Goal: Task Accomplishment & Management: Complete application form

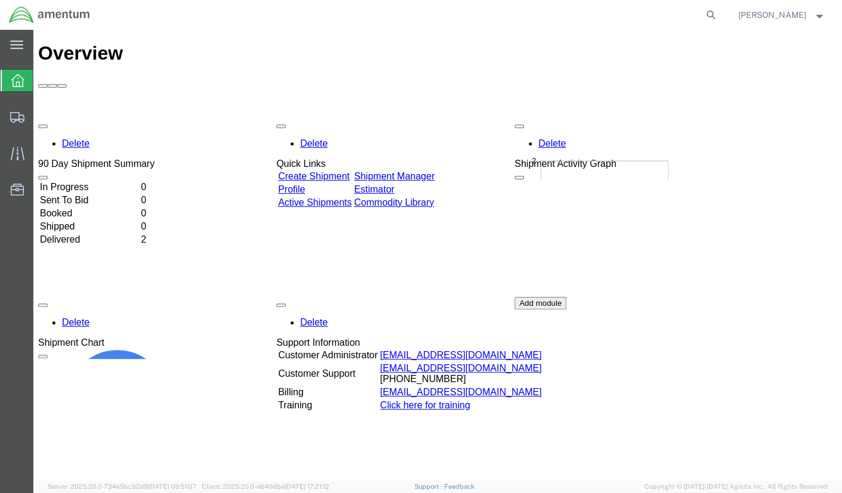
click at [350, 171] on link "Create Shipment" at bounding box center [313, 176] width 71 height 10
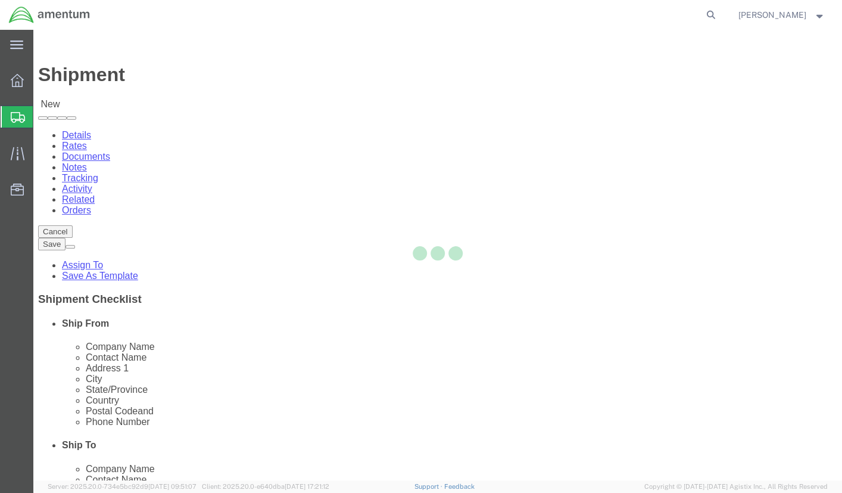
select select
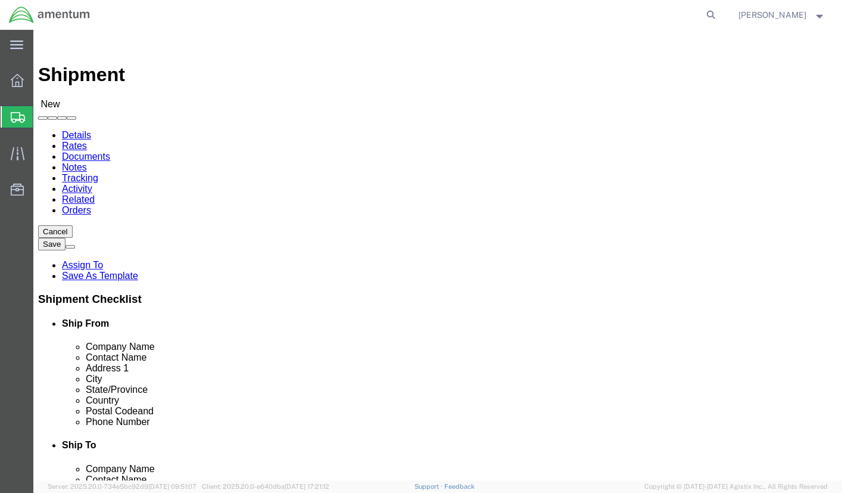
scroll to position [119, 0]
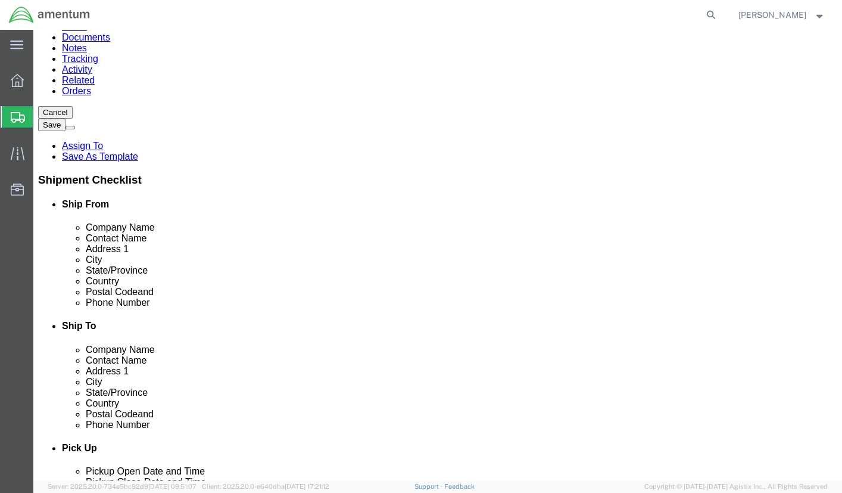
select select "MYPROFILE"
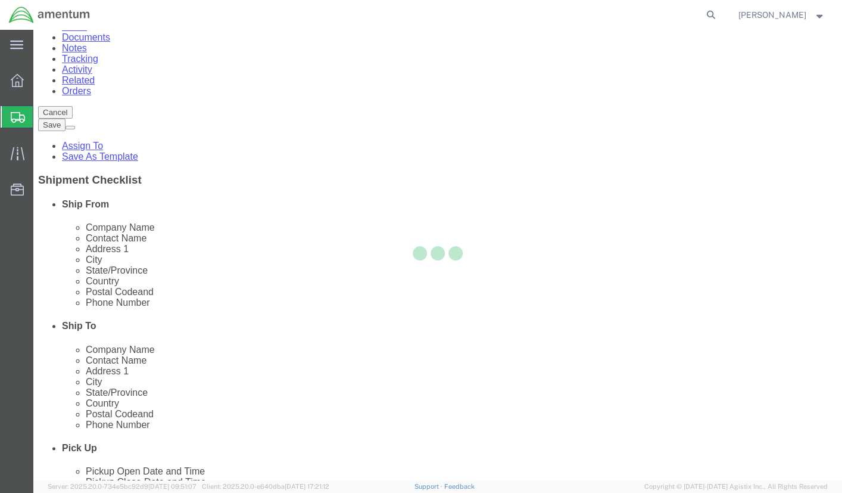
type input "Amentum Services, Inc."
type input "[PERSON_NAME]"
type input "[PHONE_NUMBER]"
type input "[PERSON_NAME][EMAIL_ADDRESS][PERSON_NAME][DOMAIN_NAME]"
checkbox input "true"
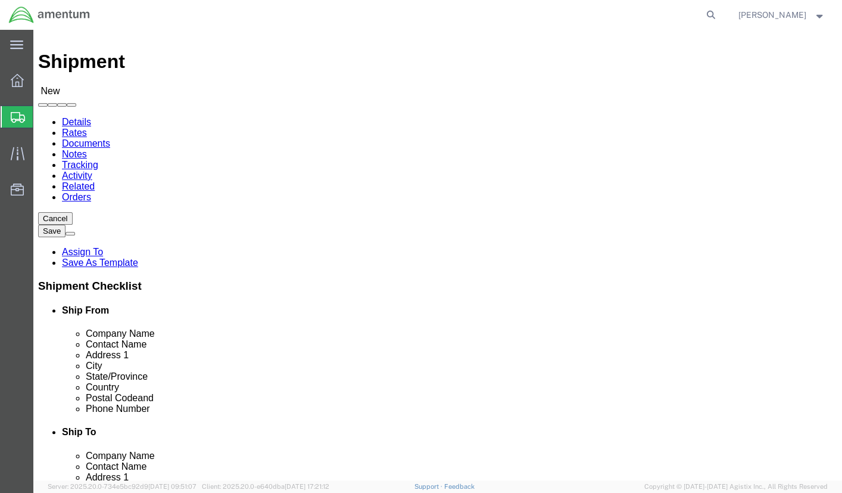
scroll to position [0, 0]
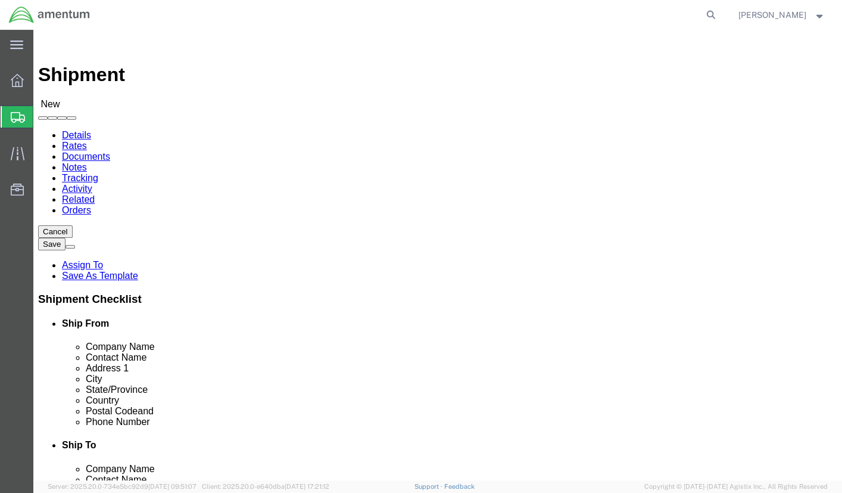
click input "text"
type input "5458 E. Euclid"
select select
click input "text"
type input "[GEOGRAPHIC_DATA]"
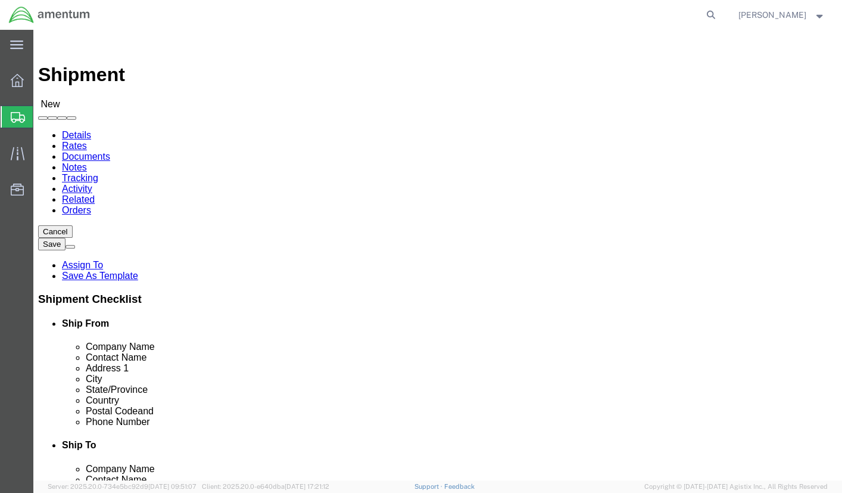
click div "Location My Profile Location [PHONE_NUMBER] [PHONE_NUMBER] [PHONE_NUMBER] [PHON…"
select select
select select "CA"
click input "text"
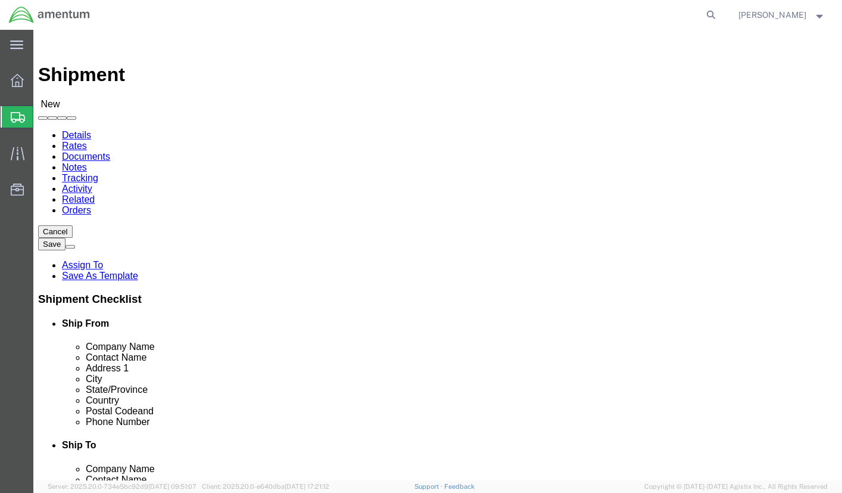
type input "93727"
select select
click input "text"
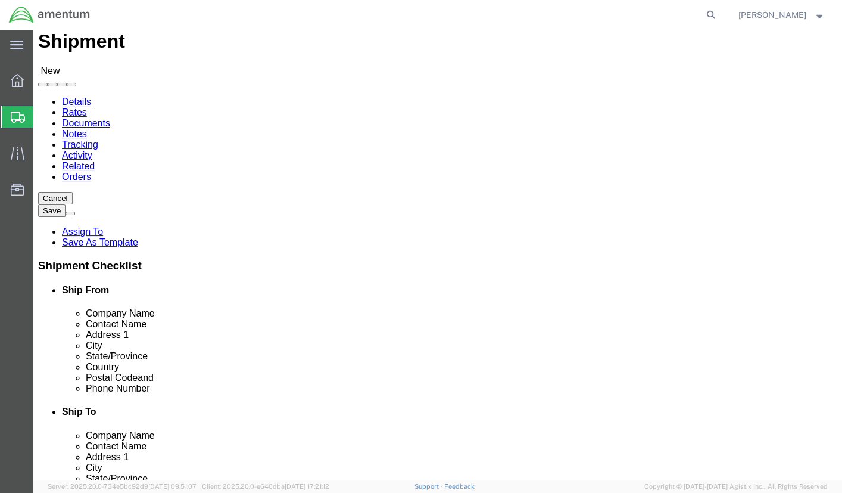
scroll to position [0, 0]
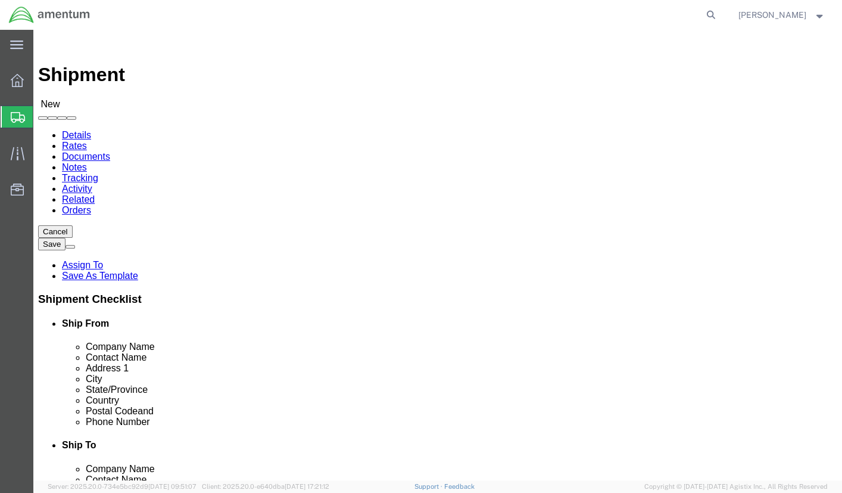
type input "[GEOGRAPHIC_DATA]"
click input "text"
type input "IT Desktop & Asset Support"
type input "Amentum"
type input "[PERSON_NAME]"
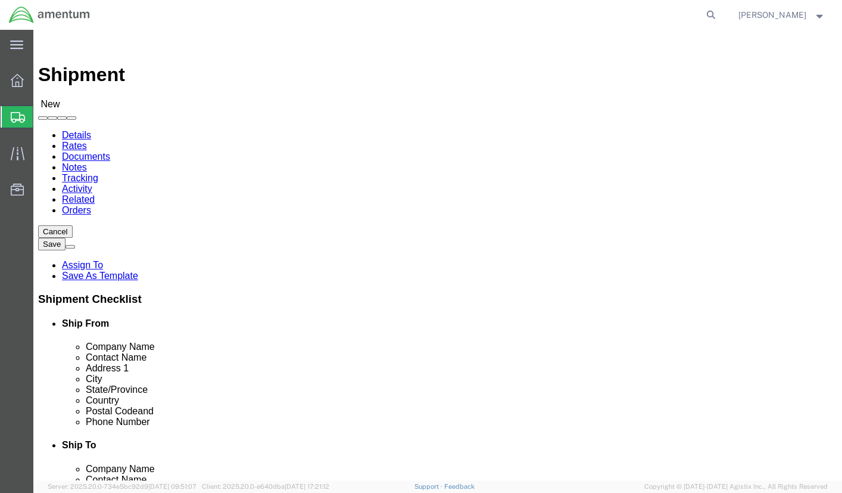
click input "text"
type input "13500 Heritage"
select select
type input "[STREET_ADDRESS]"
select select
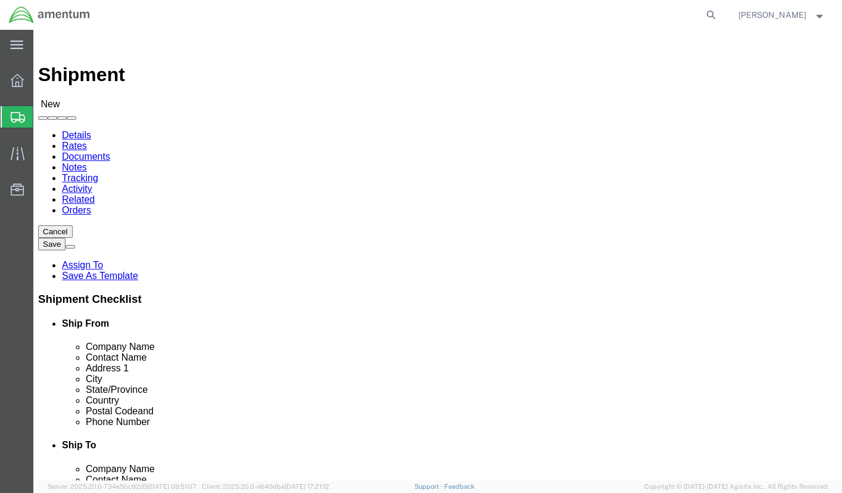
type input "[GEOGRAPHIC_DATA]"
click p "- Amentum - (Attn: IT Equipment Returns) [STREET_ADDRESS] , 12:00 AM - 12:00 AM"
select select
type input "Attn: IT Equipment Returns"
type input "[GEOGRAPHIC_DATA]"
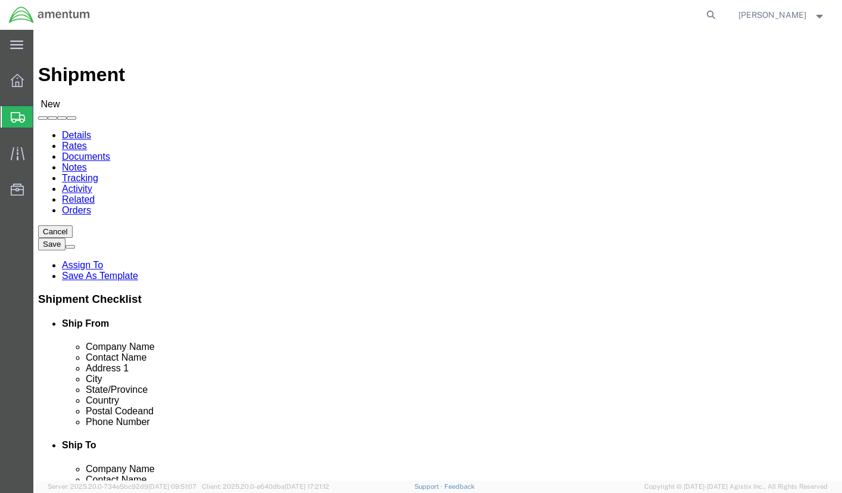
type input "76177"
type input "[PHONE_NUMBER]"
select select "[GEOGRAPHIC_DATA]"
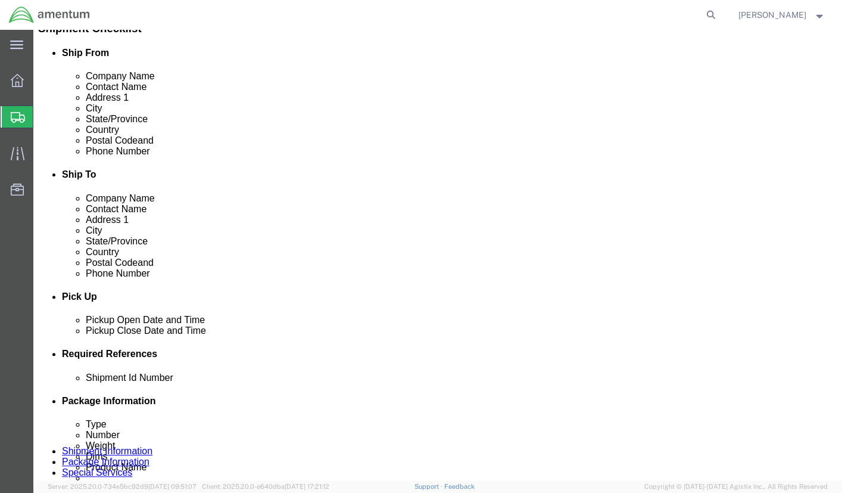
scroll to position [298, 0]
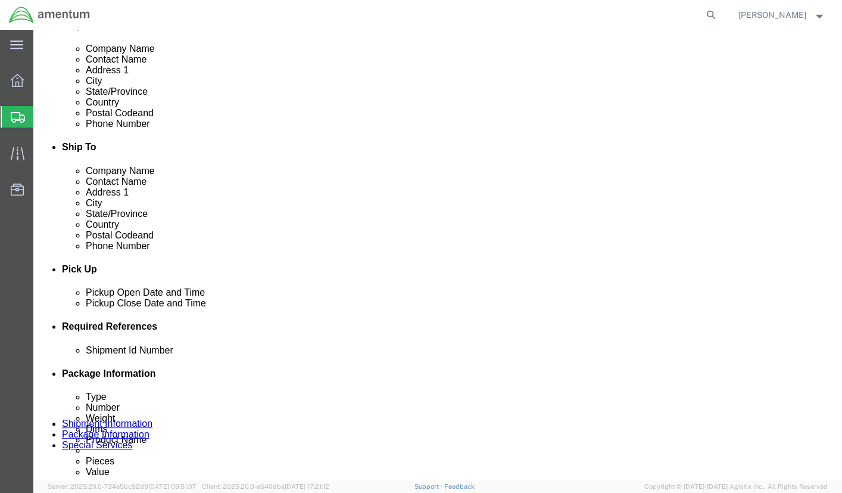
type input "[GEOGRAPHIC_DATA]"
select select
click div "[DATE] 4:00 PM"
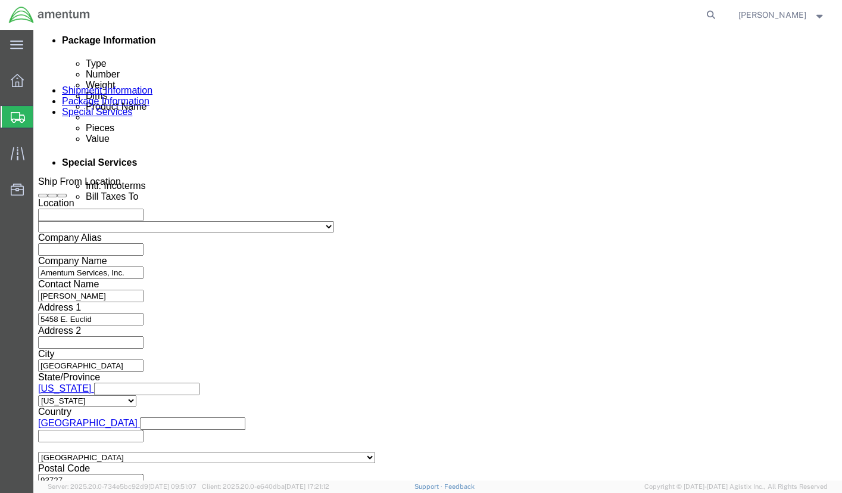
click input "4:00 PM"
type input "10:00 am"
click button "Apply"
click input "text"
click icon
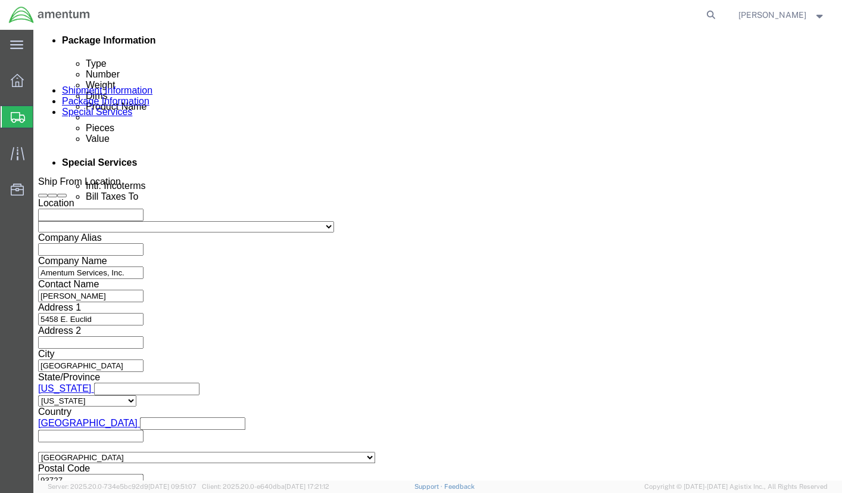
click button "Add reference"
click select "Select Air Less than Truckload Multi-Leg Ocean Freight Rail Small Parcel Truckl…"
select select "SMAL"
click select "Select Air Less than Truckload Multi-Leg Ocean Freight Rail Small Parcel Truckl…"
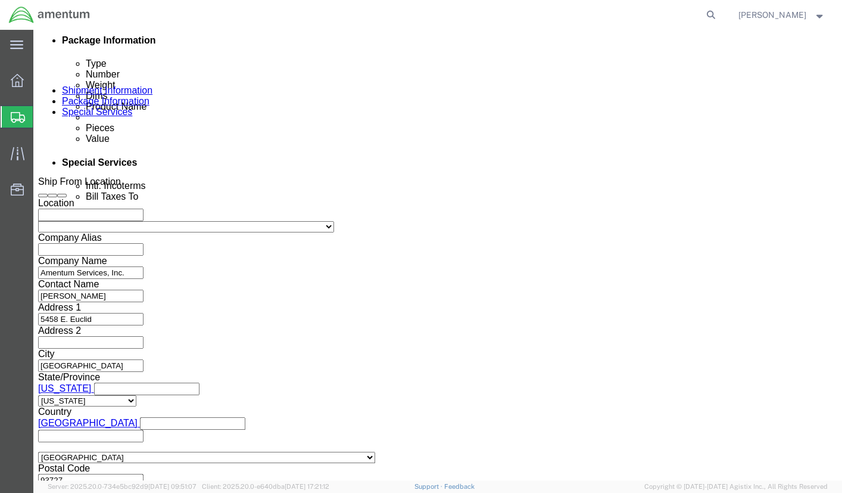
select select
click select "Select Air Less than Truckload Multi-Leg Ocean Freight Rail Small Parcel Truckl…"
click icon
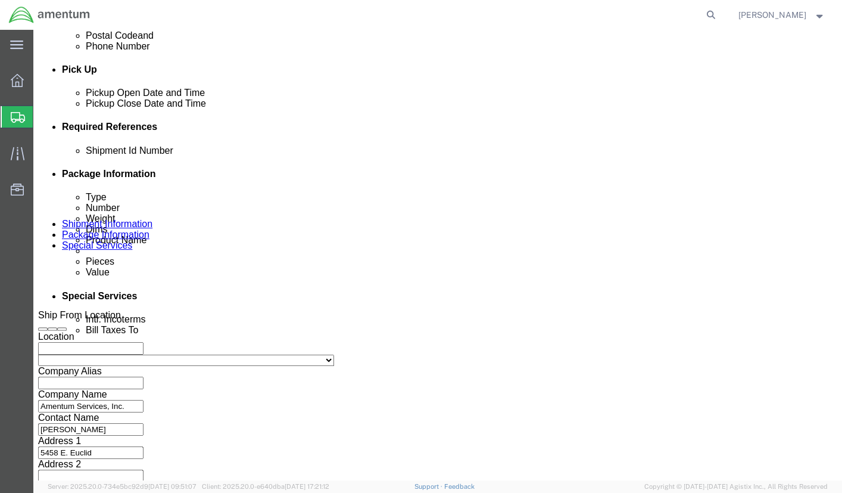
scroll to position [506, 0]
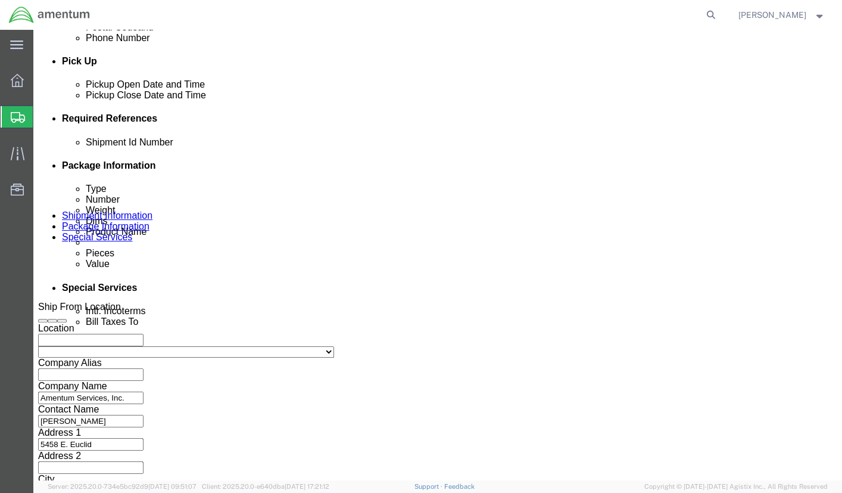
click button "Continue"
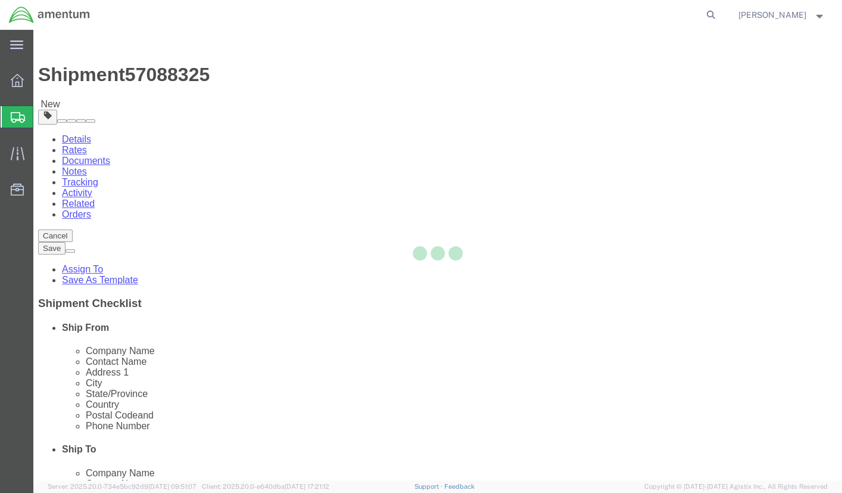
select select "CBOX"
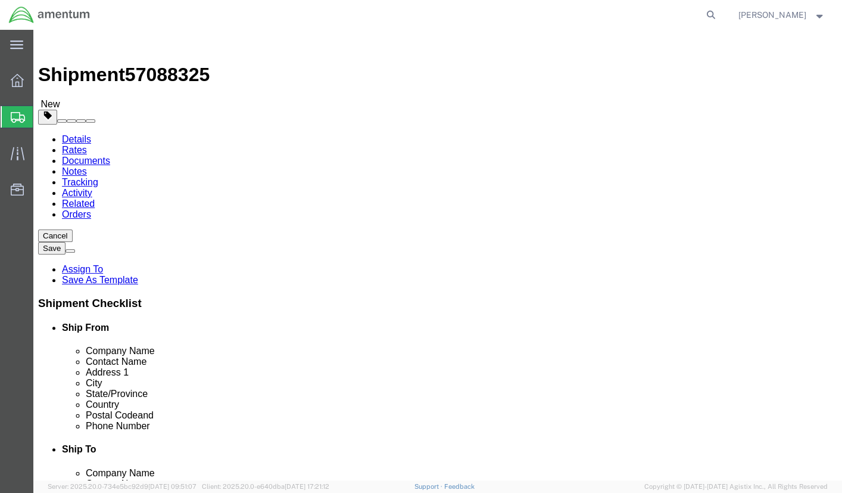
click input "text"
type input "16"
click input "text"
type input "8"
click input "text"
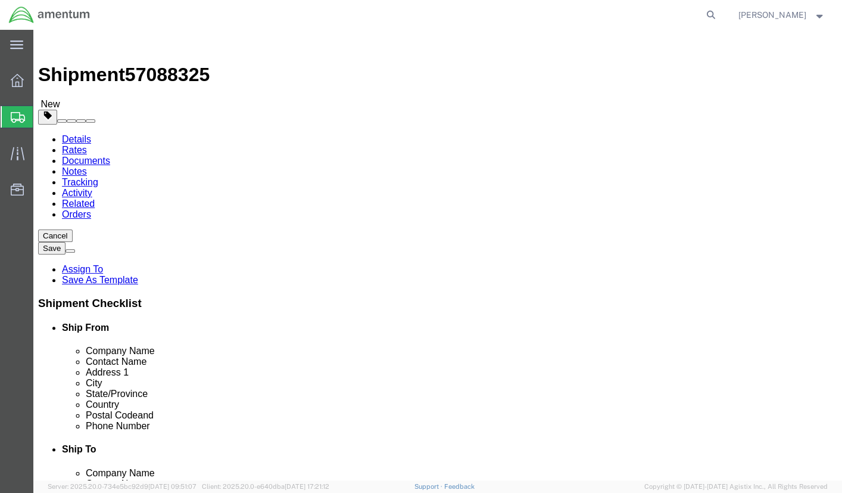
type input "12"
click input "0.00"
type input "0"
type input "23"
click div "Package Content # 1 x Package Type Select BCK Boxes Bale(s) Basket(s) Bolt(s) B…"
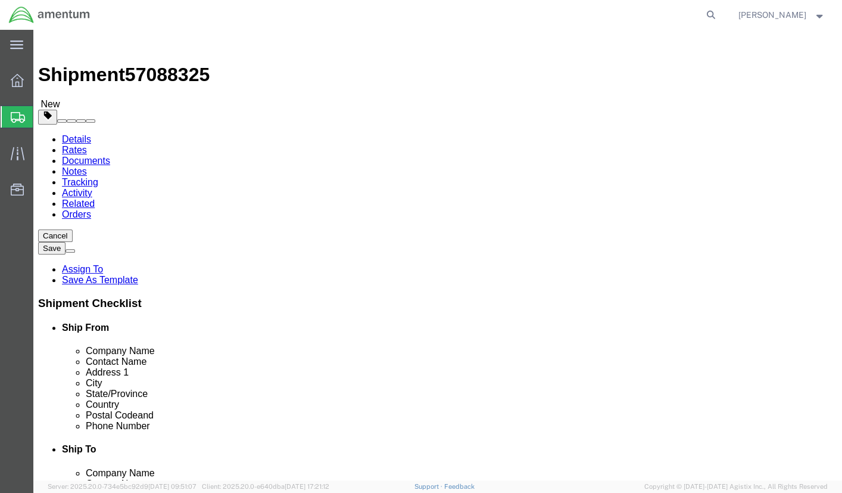
click span
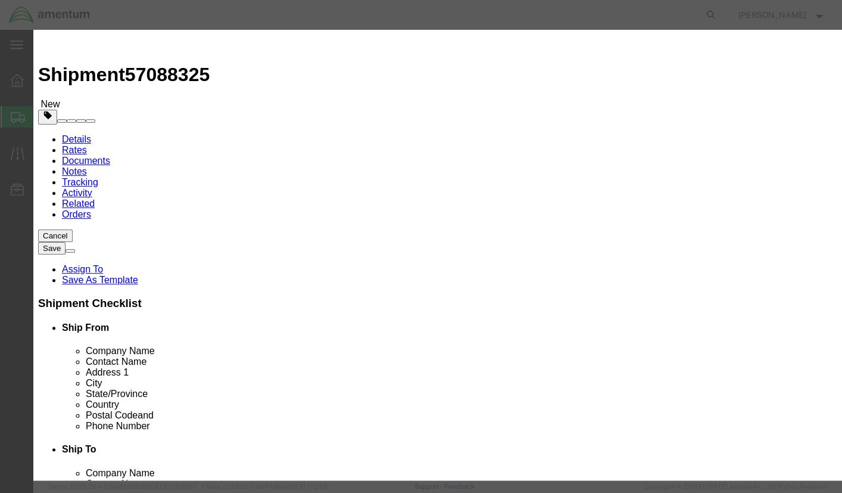
click input "text"
type input "laptops"
click input "0"
type input "6"
click input "text"
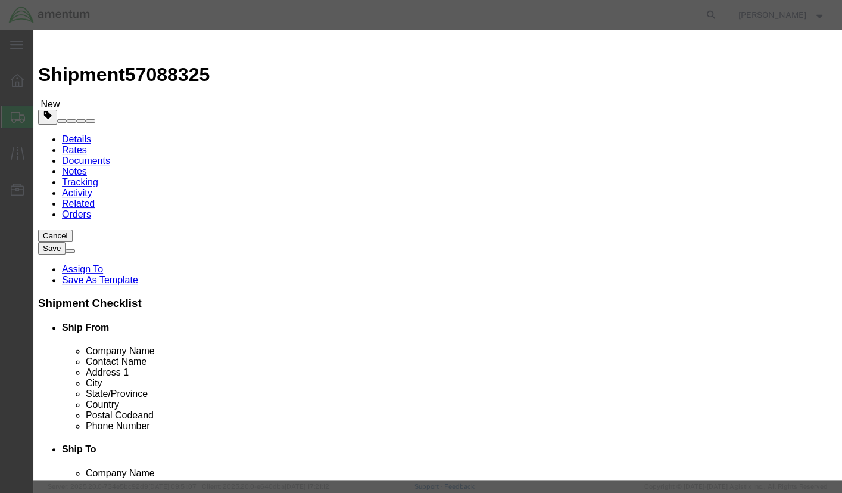
type input "0"
click textarea
type textarea "6 broken laptops"
click label "GL Reference"
click select "Select"
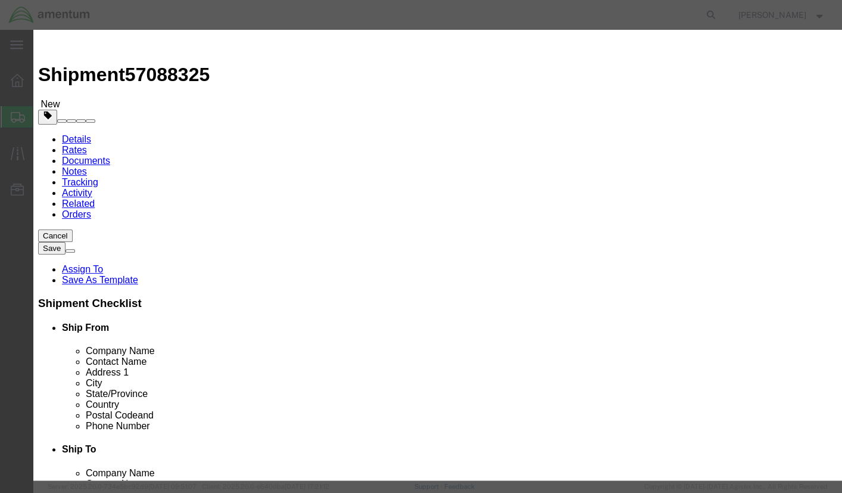
click select "Select"
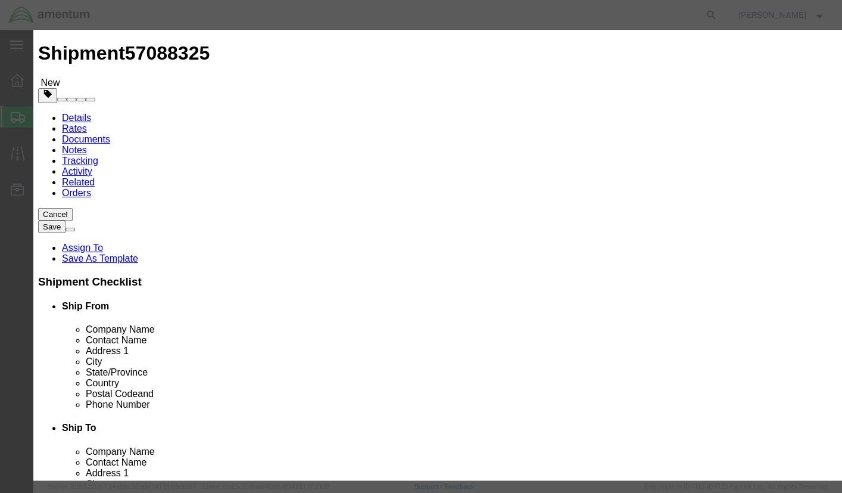
scroll to position [22, 0]
click input "checkbox"
checkbox input "true"
click input "Ion Contained in Equipment (UN3481, PI967)"
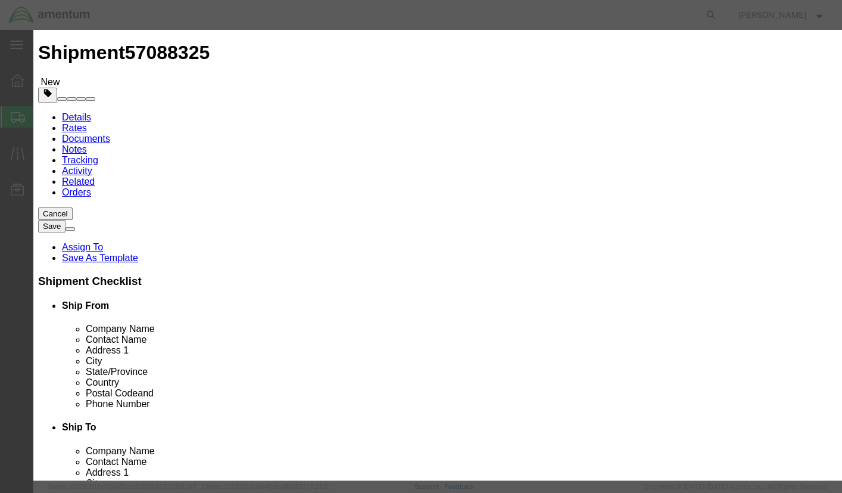
checkbox input "true"
click button "Save & Close"
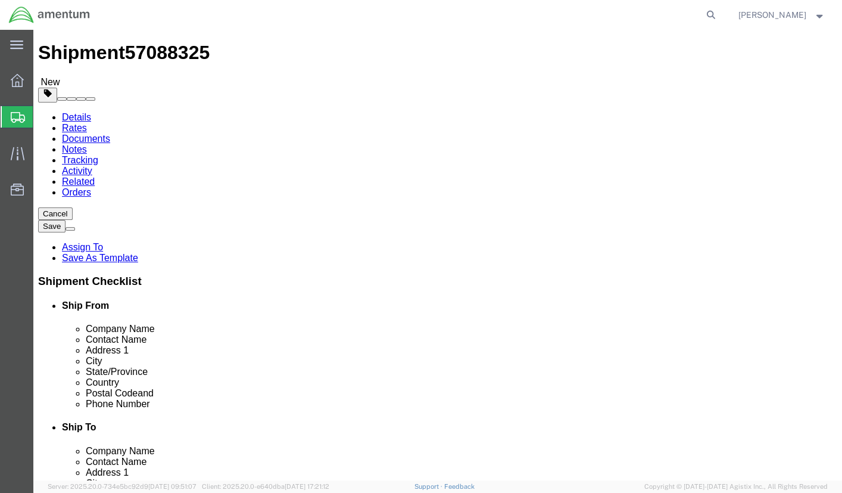
click span "Shipment Id Number"
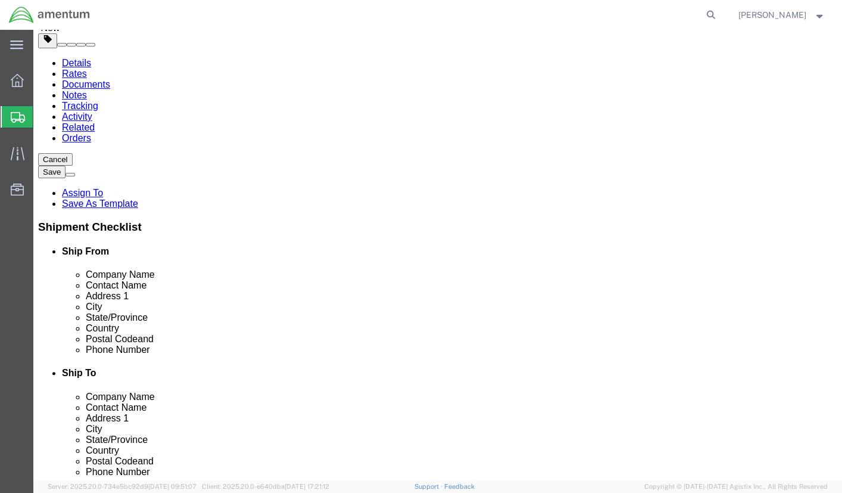
scroll to position [84, 0]
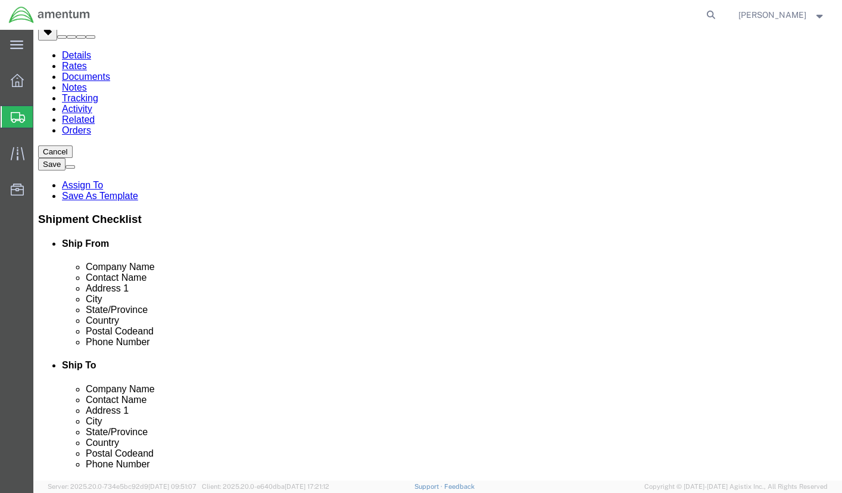
click h4 "Required References"
click li "Shipment Id Number"
click button "Continue"
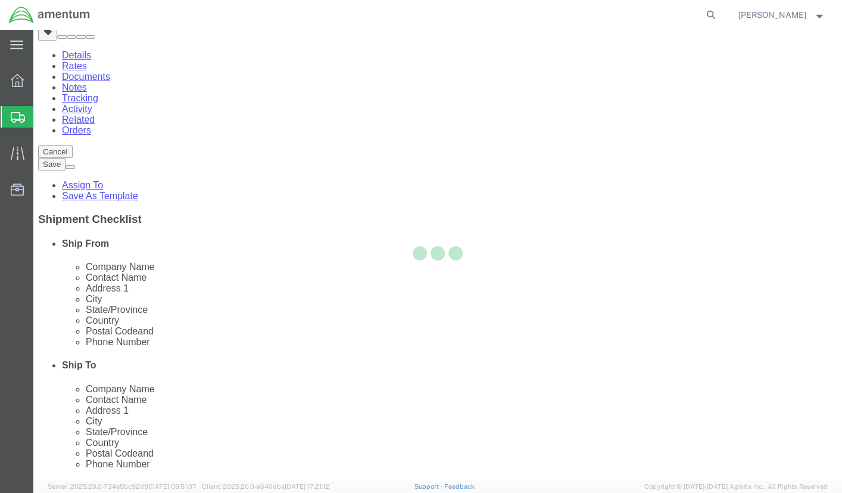
select select
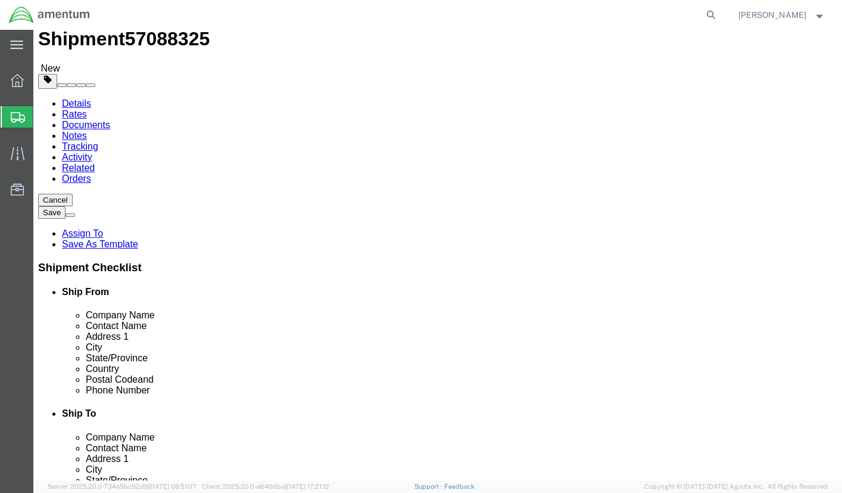
scroll to position [0, 0]
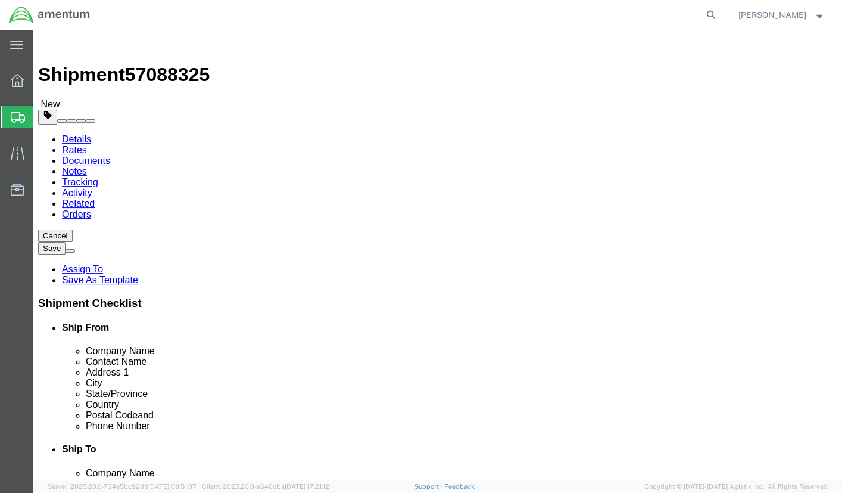
click h4 "Required References"
click span "Shipment Id Number"
drag, startPoint x: 634, startPoint y: 316, endPoint x: 690, endPoint y: 307, distance: 56.1
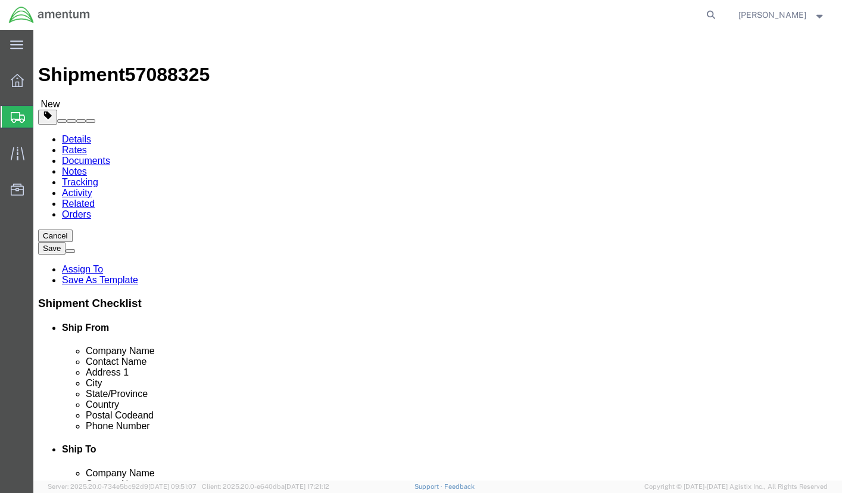
click h4 "Required References"
click ul "Ship From Company Name Contact Name Address 1 City State/Province Country Posta…"
click button "Rate Shipment"
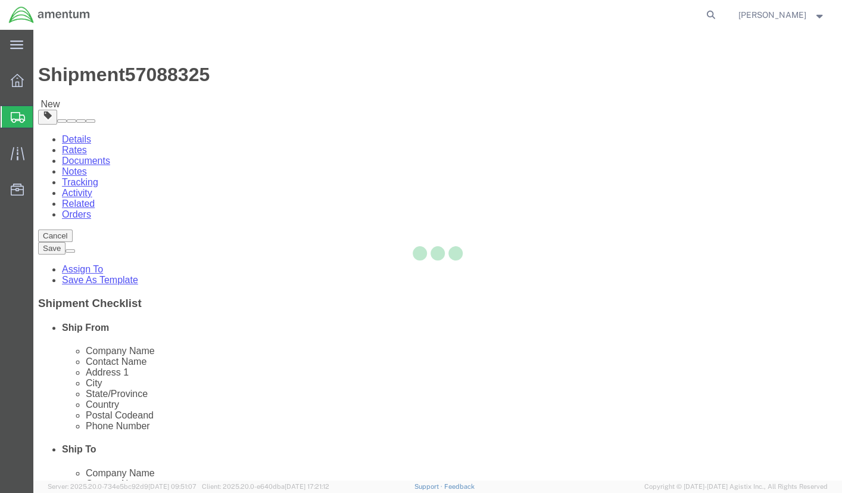
select select "CBOX"
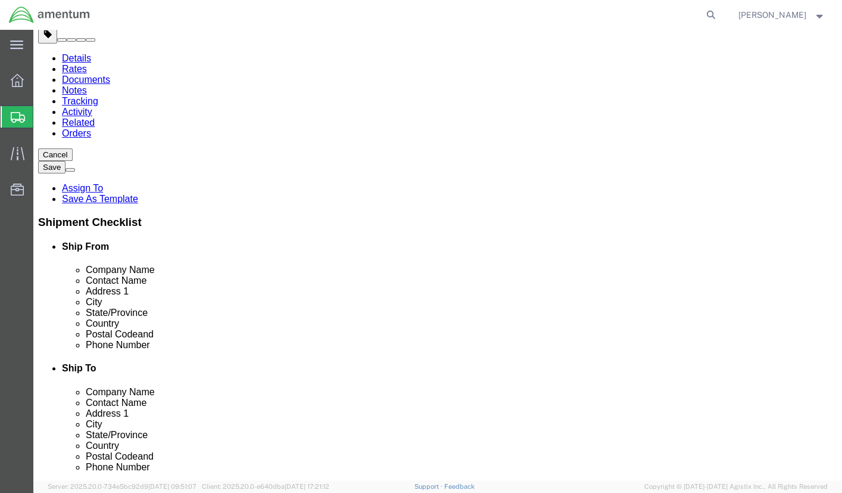
scroll to position [119, 0]
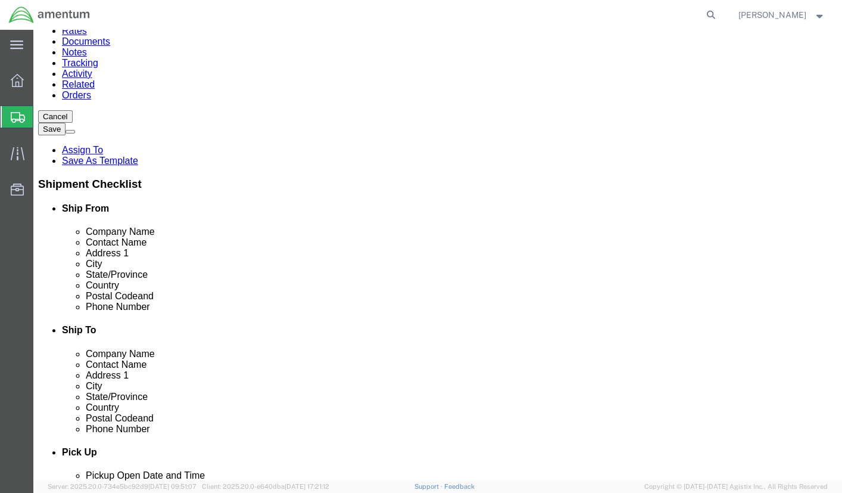
click div "Pieces: 6.00 Each Total value: 0.00 USD"
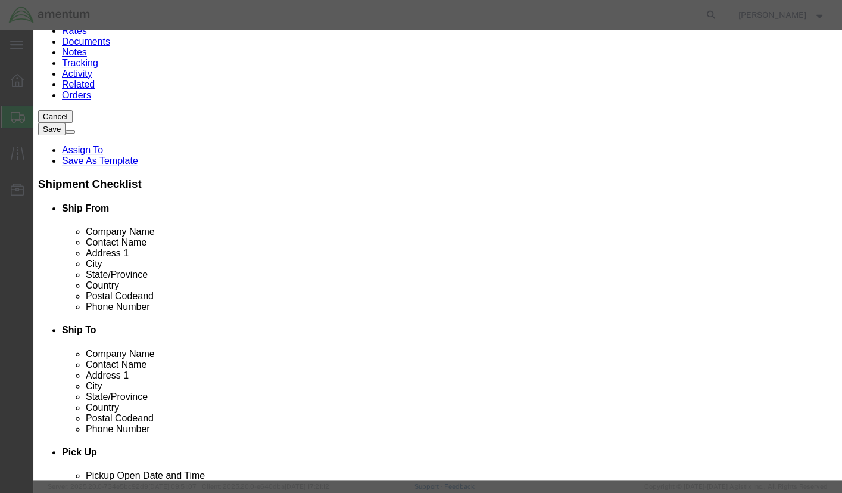
checkbox input "true"
click input "0.00"
type input "6.00"
click button "Save & Close"
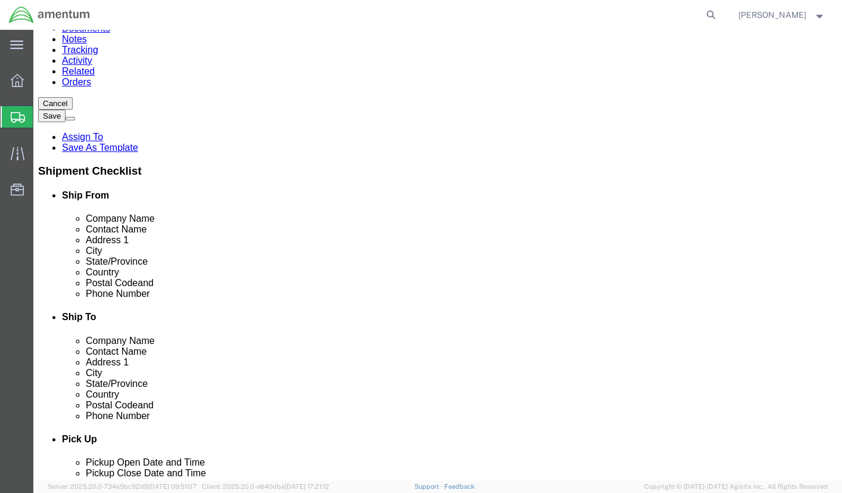
scroll to position [0, 0]
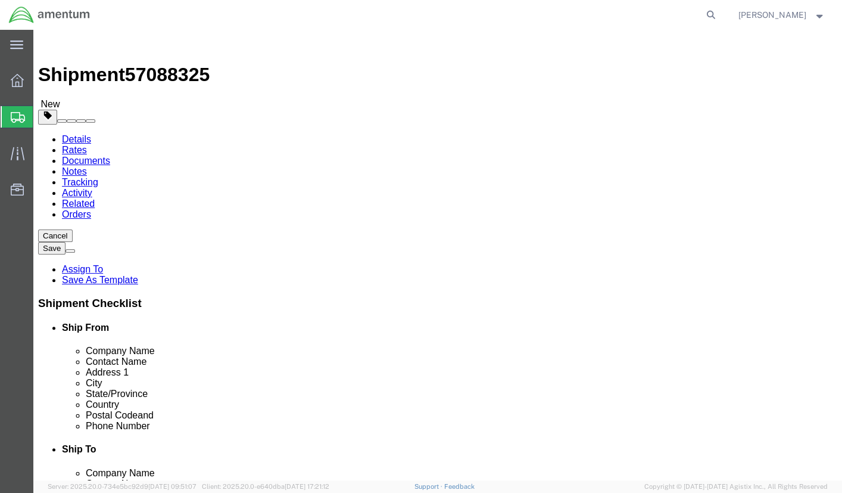
click h4 "Pick Up"
click li "Shipment reference Shipment Id Number is required"
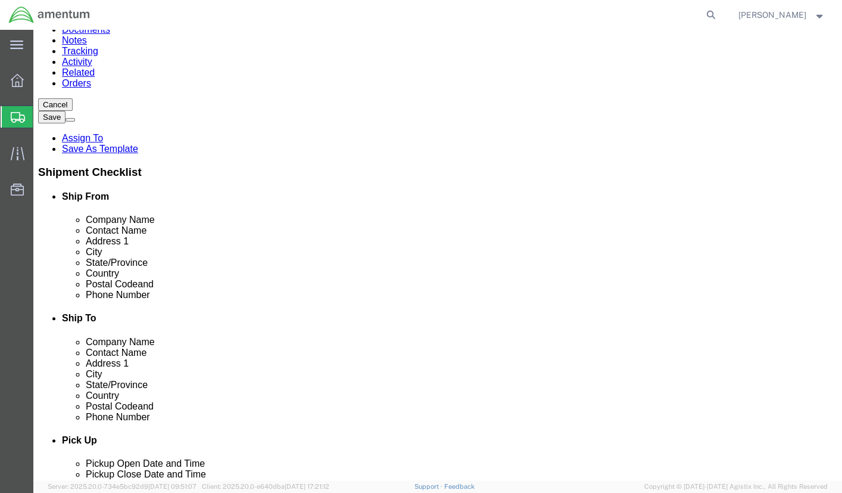
scroll to position [132, 0]
click button "Continue"
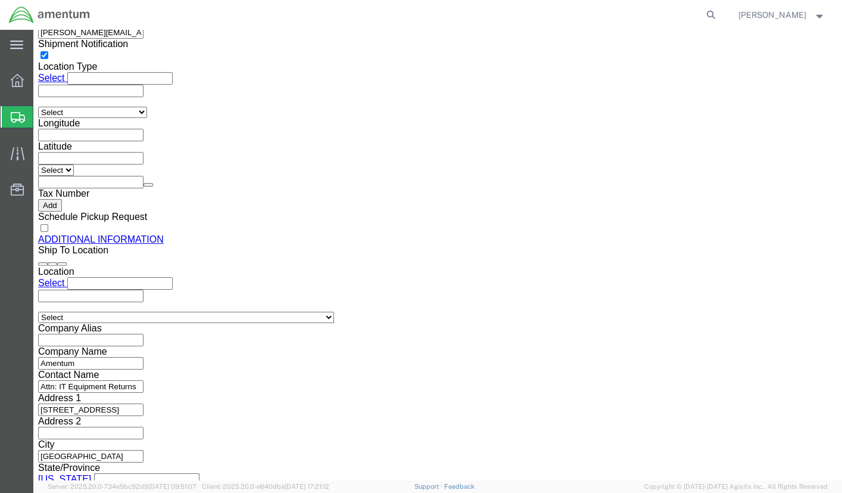
scroll to position [1276, 0]
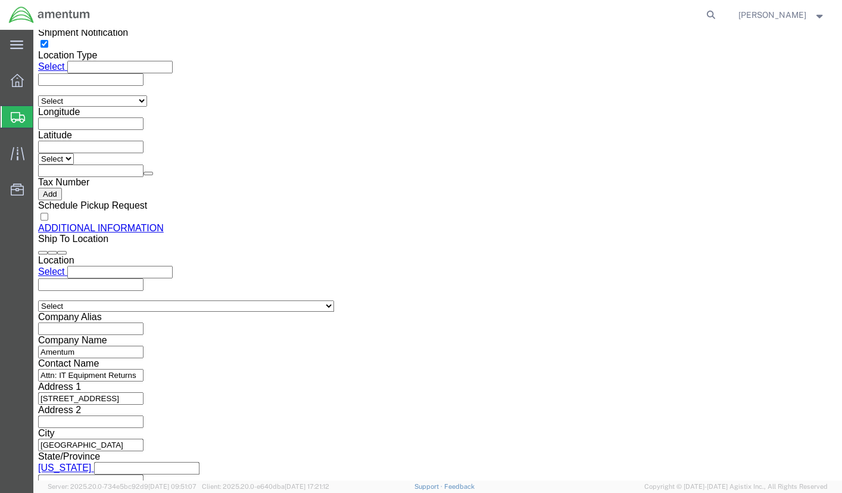
click button "Previous"
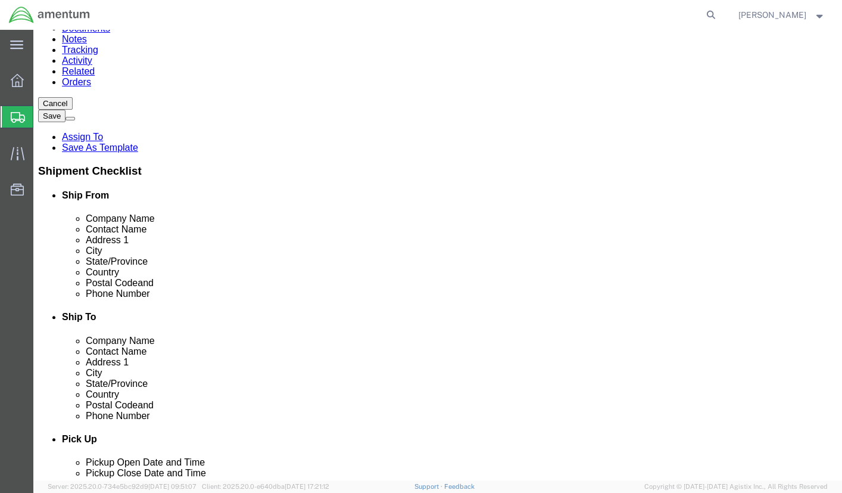
click button "Previous"
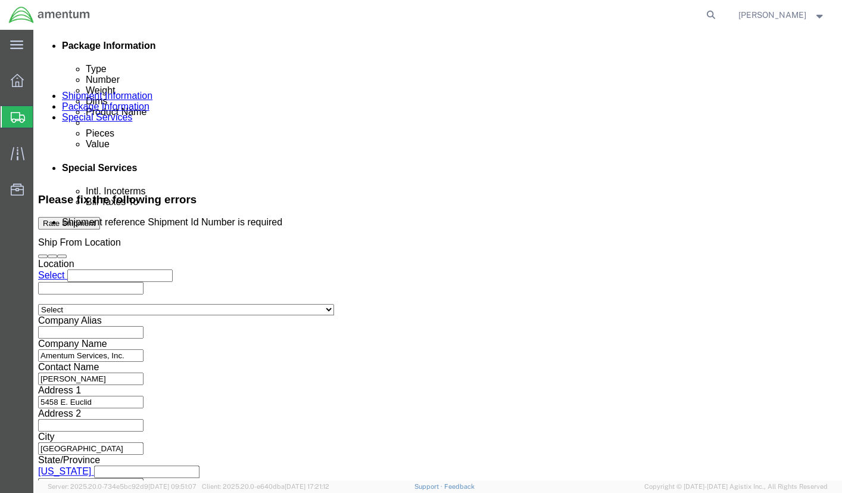
scroll to position [620, 0]
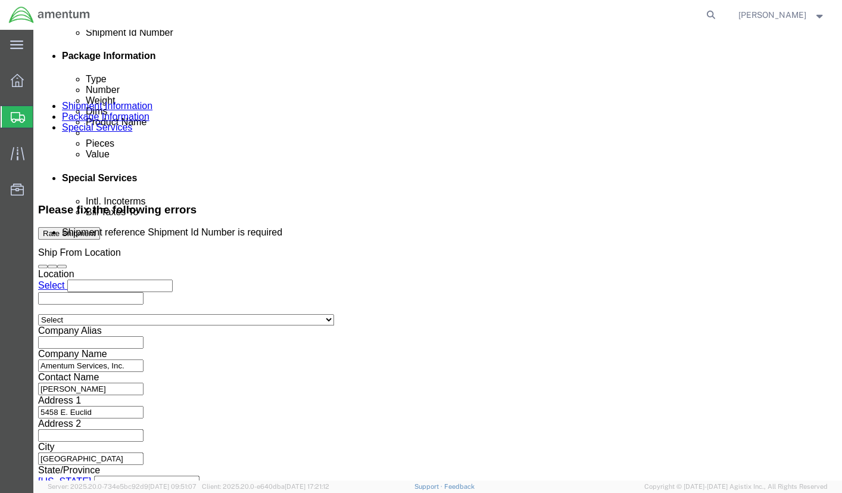
click input "text"
type input "1234"
click div "Shipment Id Number 1234"
click select "Select Account Type Activity ID Airline Appointment Number ASN Batch Request # …"
click div "Shipment Id Number 1234 Select Account Type Activity ID Airline Appointment Num…"
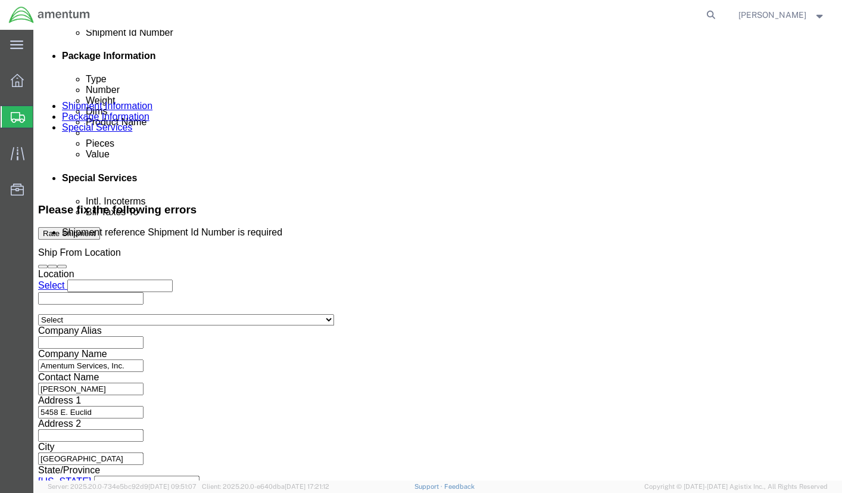
click select "Select Account Type Activity ID Airline Appointment Number ASN Batch Request # …"
click h3 "Leg 1"
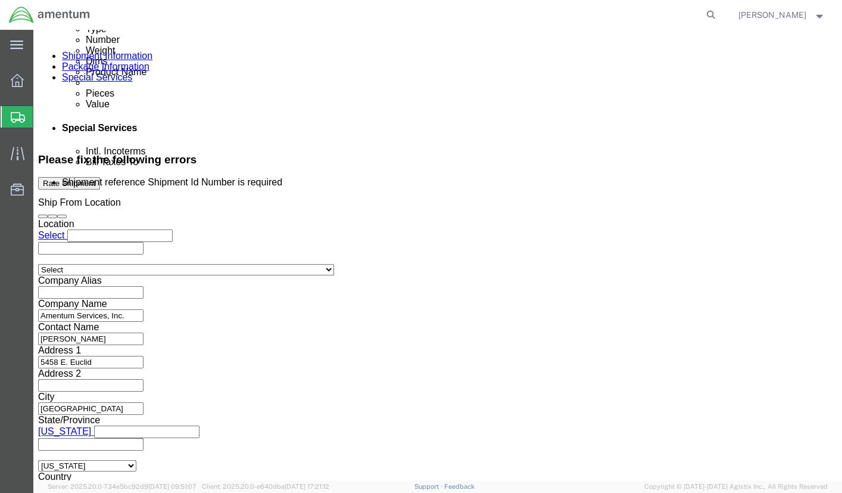
scroll to position [739, 0]
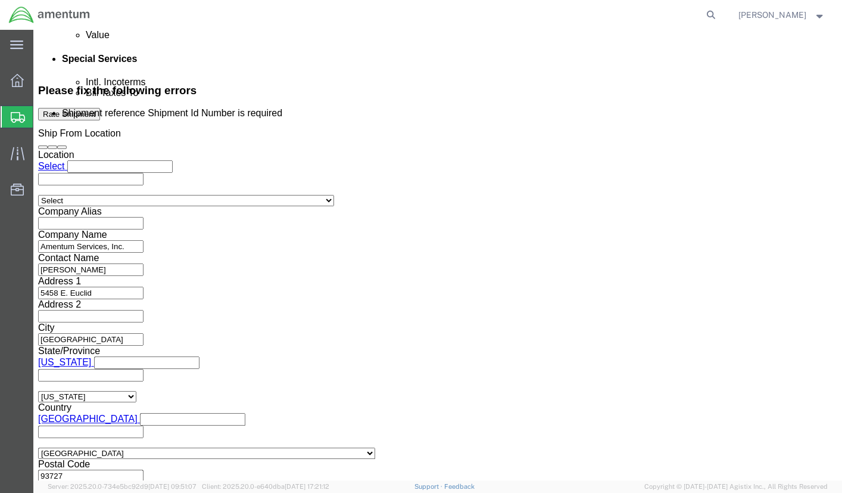
click button "Continue"
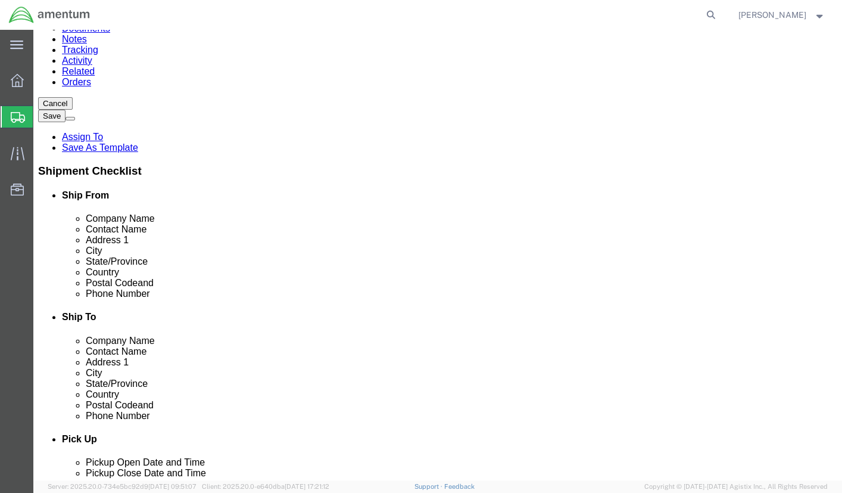
click button "Previous"
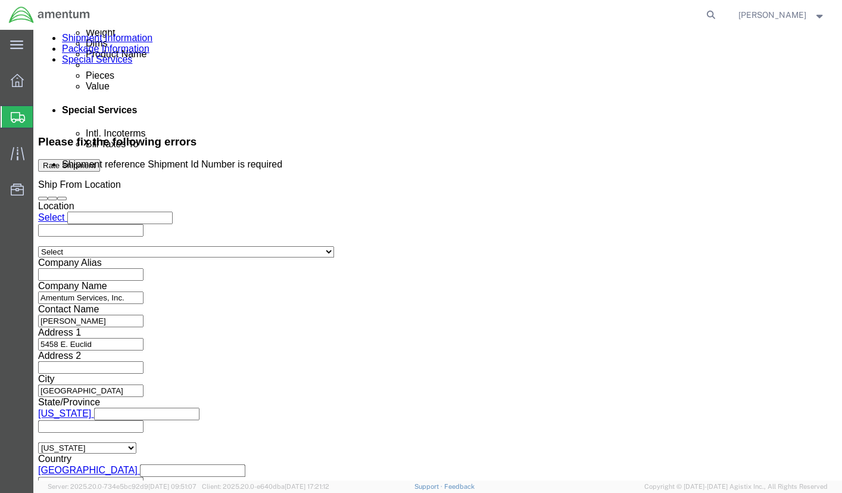
scroll to position [739, 0]
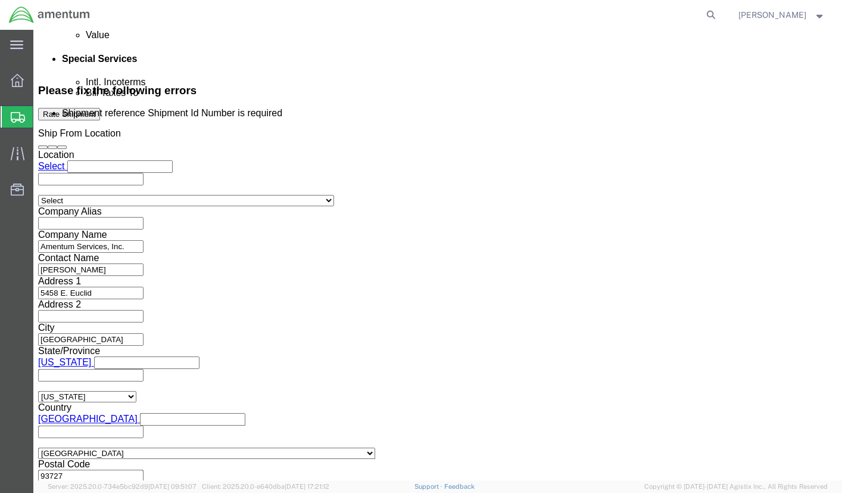
click button "Continue"
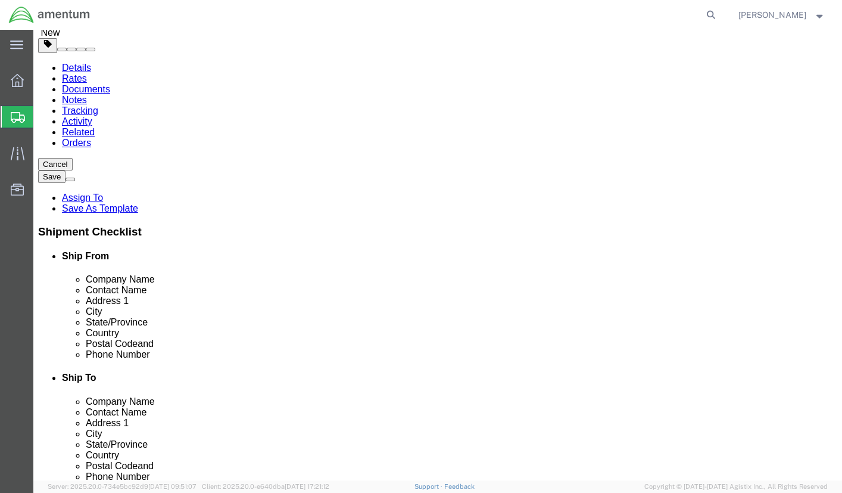
scroll to position [132, 0]
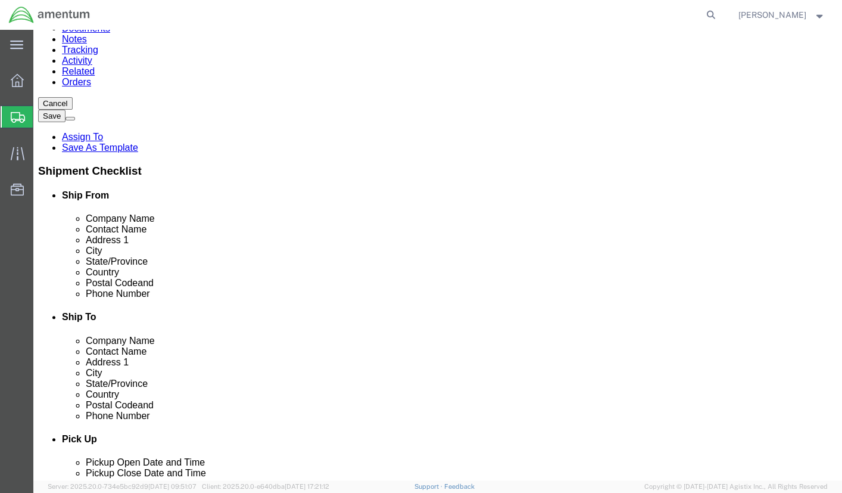
click button "Previous"
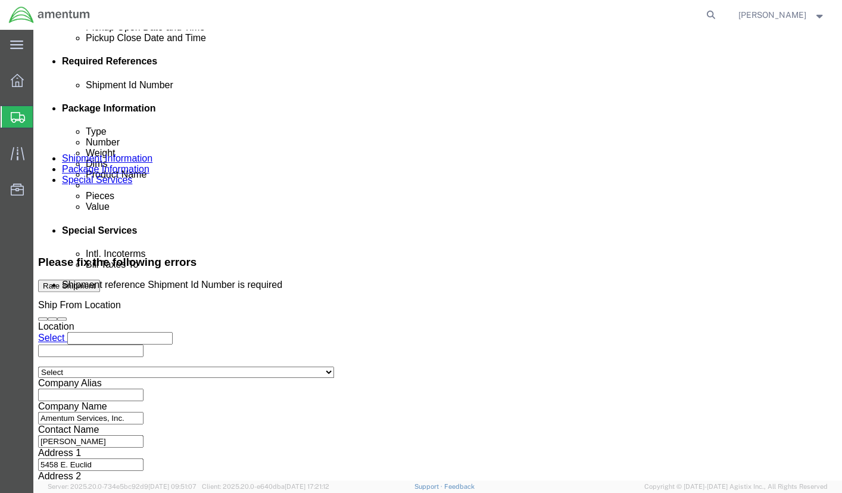
scroll to position [596, 0]
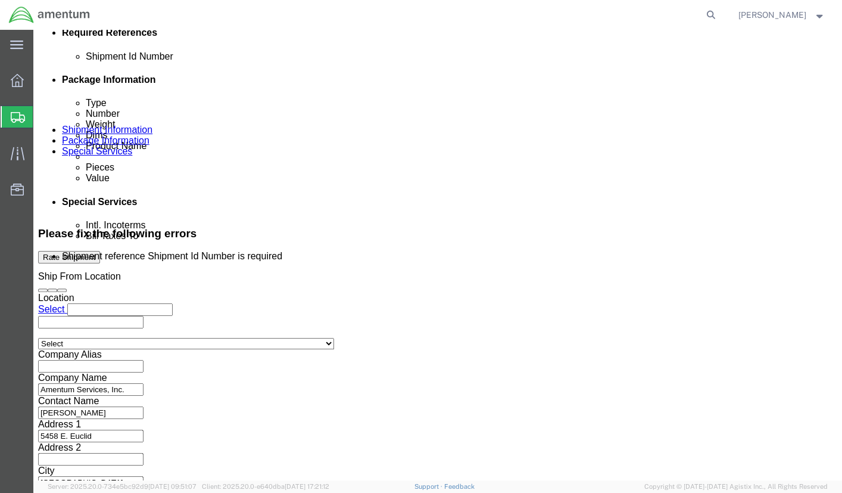
click select "Select Account Type Activity ID Airline Appointment Number ASN Batch Request # …"
select select "CONTAINERNUM"
click select "Select Account Type Activity ID Airline Appointment Number ASN Batch Request # …"
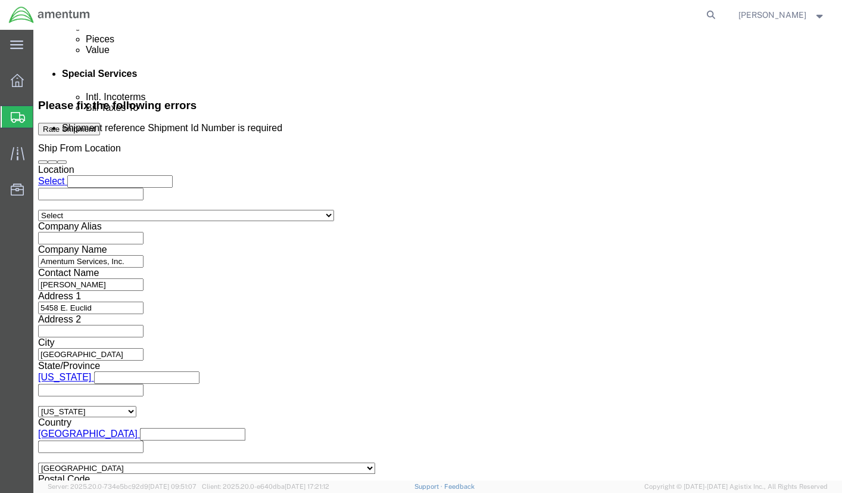
scroll to position [739, 0]
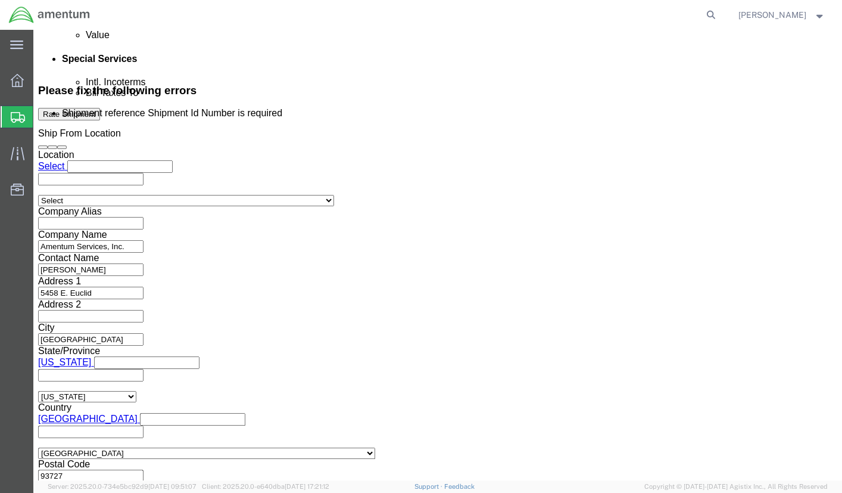
click button "Continue"
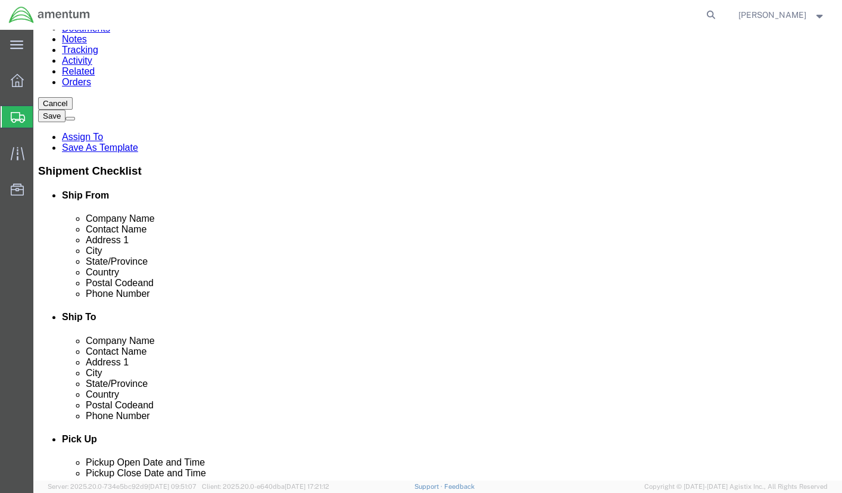
click button "Previous"
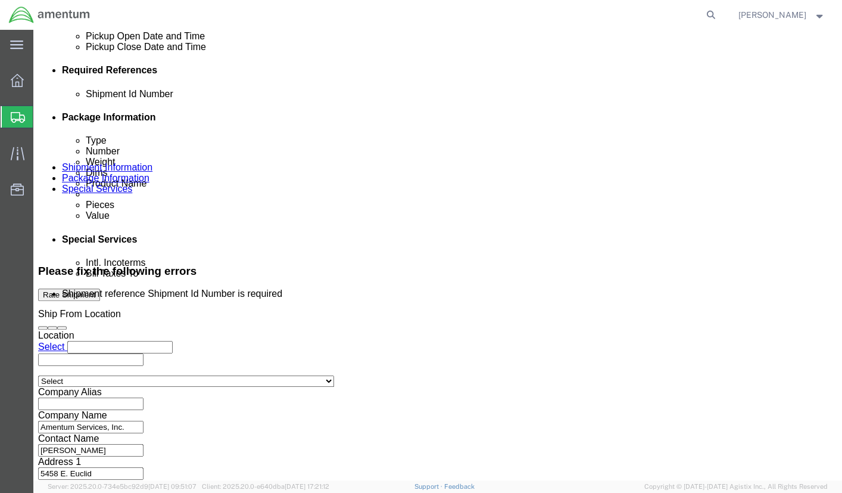
scroll to position [609, 0]
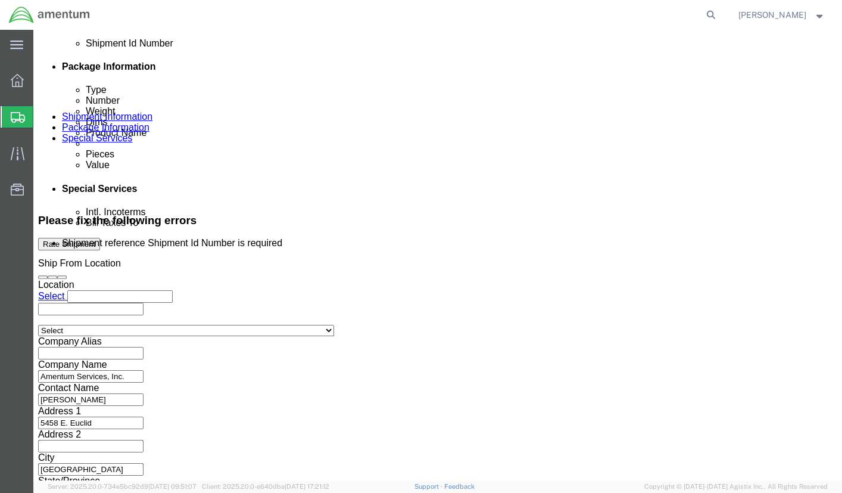
click label "Shipment Id Number"
click input "text"
click div "References Add reference"
click select "Select Account Type Activity ID Airline Appointment Number ASN Batch Request # …"
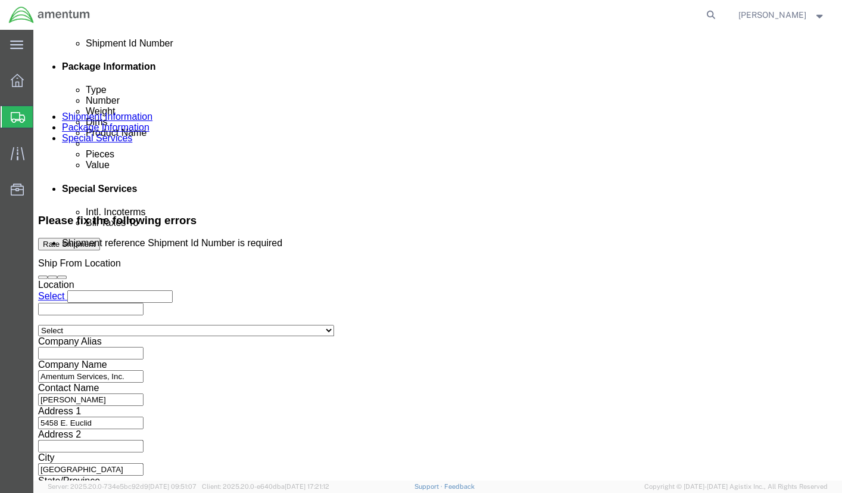
click input "1234"
type input "1"
click select "Select Account Type Activity ID Airline Appointment Number ASN Batch Request # …"
select select
click select "Select Account Type Activity ID Airline Appointment Number ASN Batch Request # …"
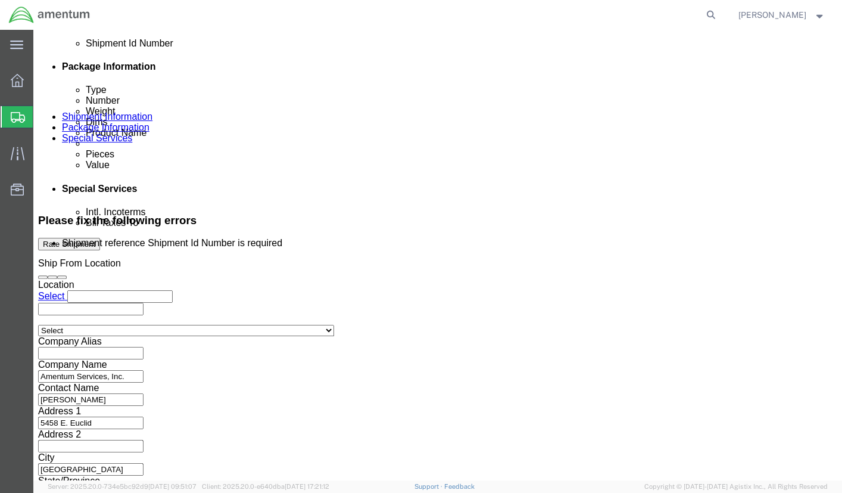
click button "Add reference"
click icon "button"
click select "Select Account Type Activity ID Airline Appointment Number ASN Batch Request # …"
click input "1234"
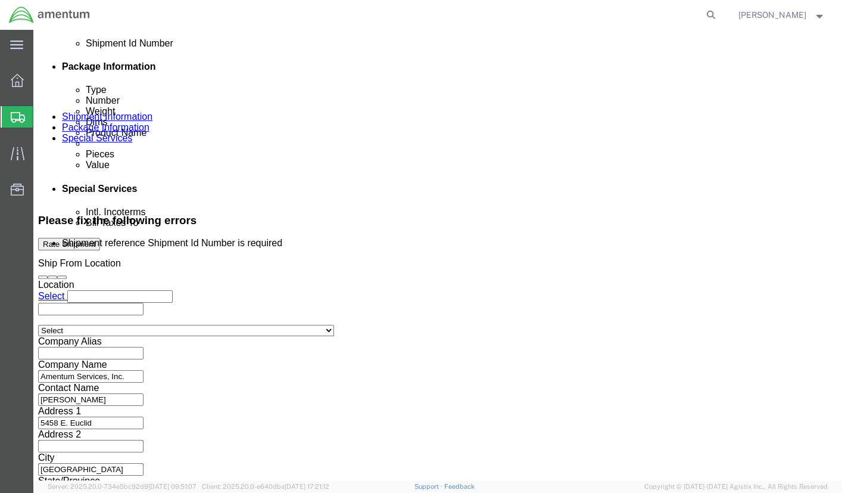
type input "1"
click at [720, 14] on icon at bounding box center [711, 15] width 17 height 17
click at [720, 17] on icon at bounding box center [711, 15] width 17 height 17
click at [720, 11] on icon at bounding box center [711, 15] width 17 height 17
drag, startPoint x: 108, startPoint y: 11, endPoint x: 172, endPoint y: 10, distance: 63.8
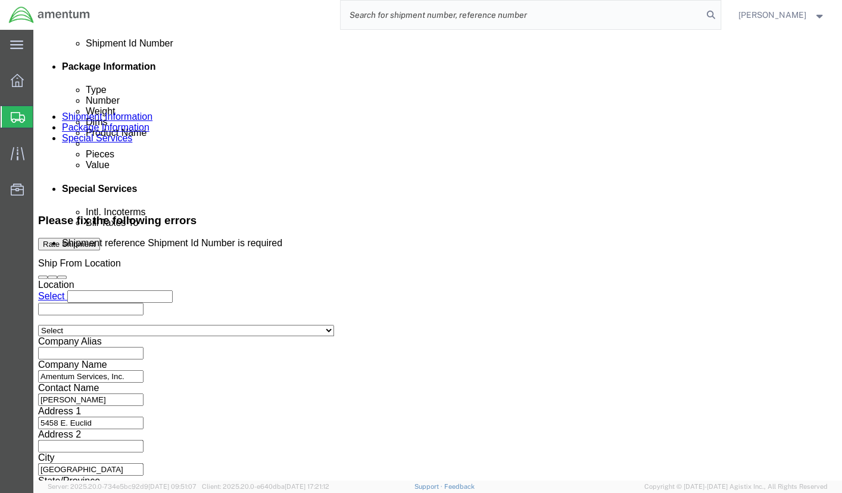
click h1 "Shipment 57088325"
copy span "57088325"
click input "text"
paste input "57088325"
type input "57088325"
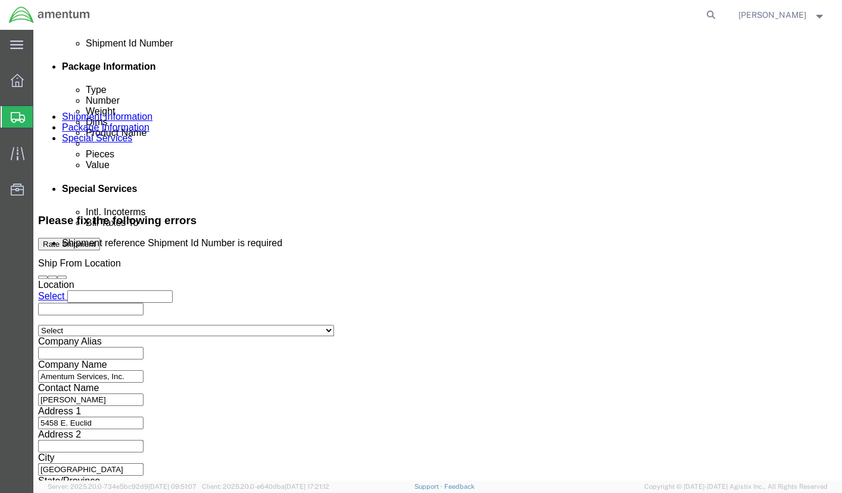
click div "Delivery Start Date Delivery Start Time Deliver Open Date and Time Deliver Clos…"
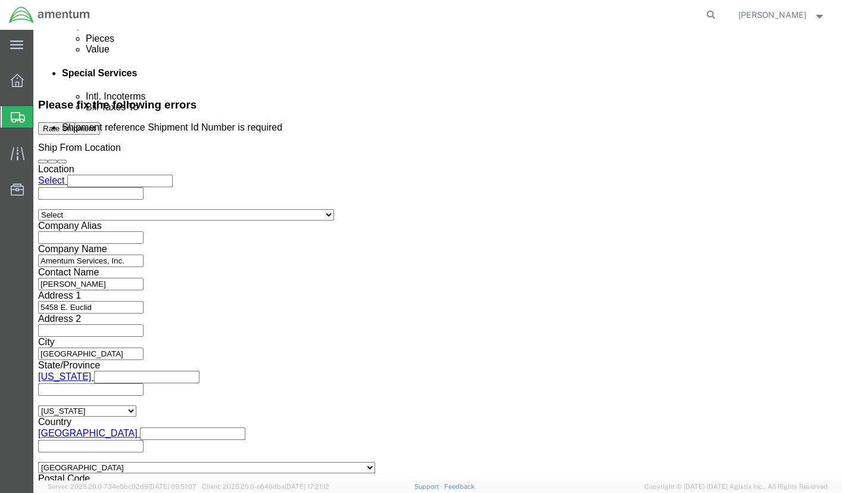
scroll to position [739, 0]
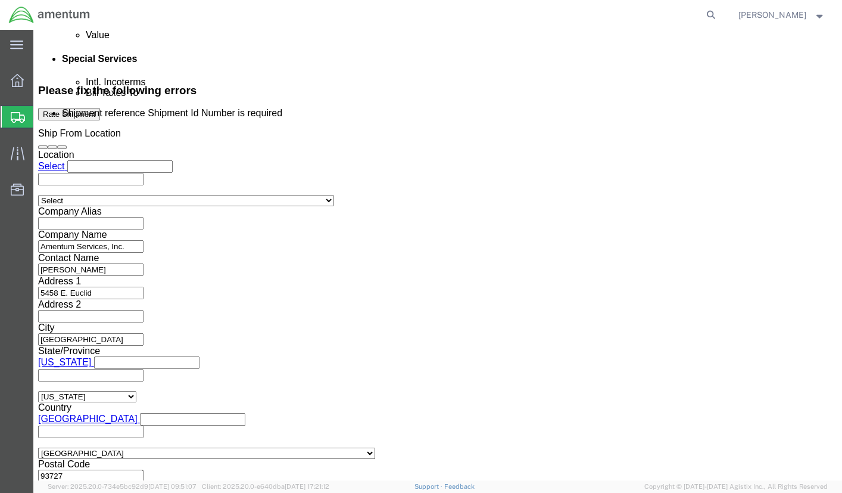
click button "Continue"
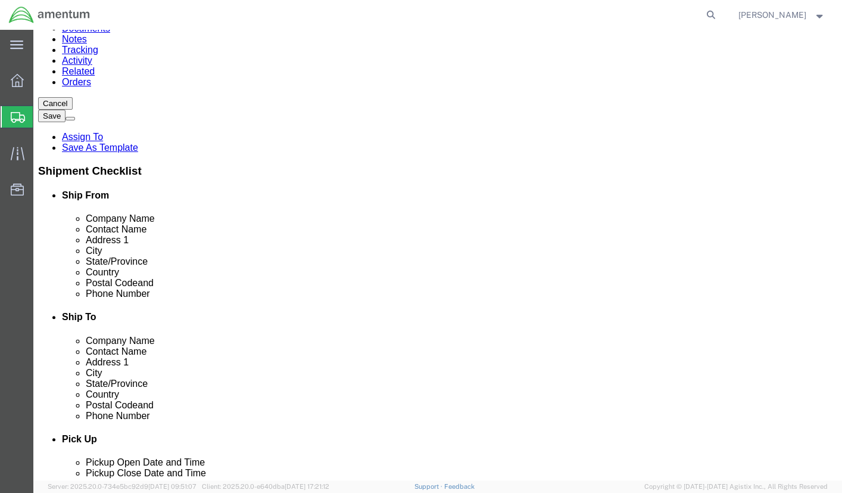
click button "Continue"
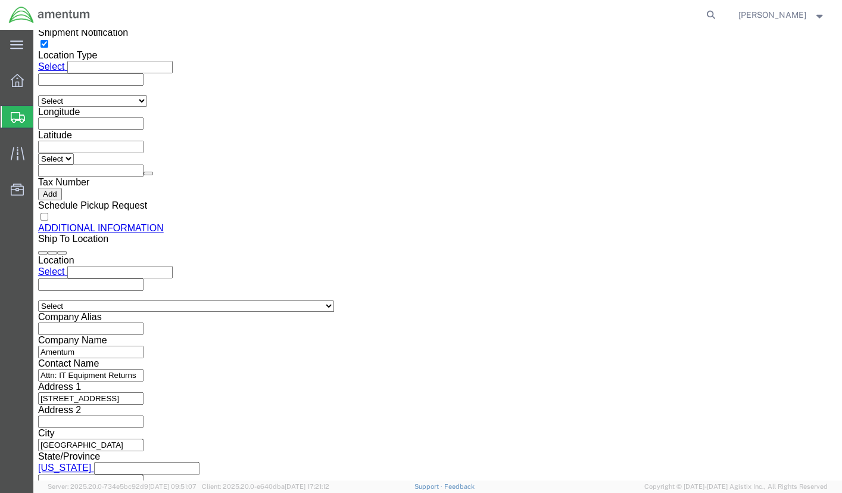
click button "Rate Shipment"
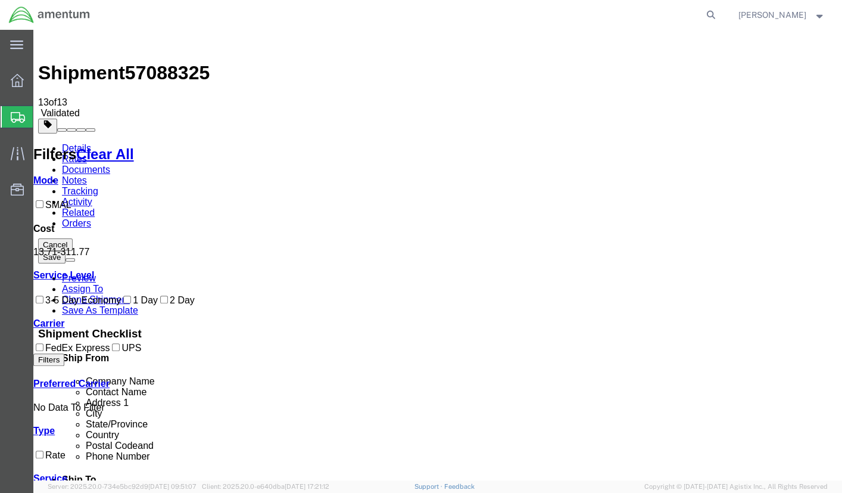
scroll to position [0, 0]
